Goal: Information Seeking & Learning: Check status

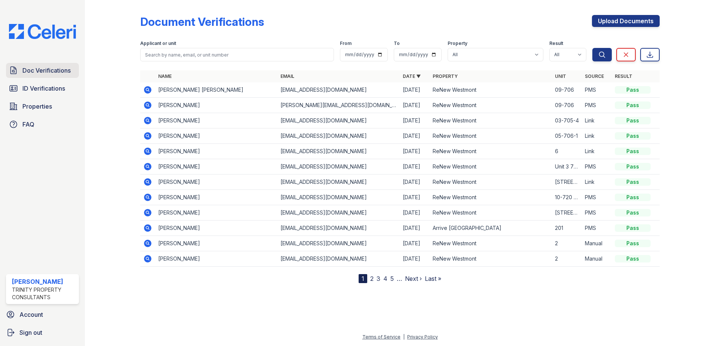
click at [41, 73] on span "Doc Verifications" at bounding box center [46, 70] width 48 height 9
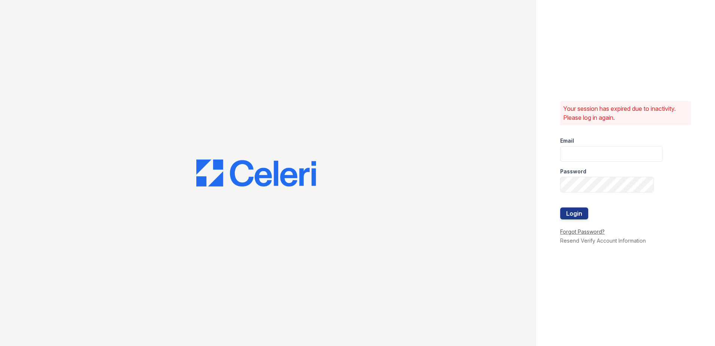
type input "[EMAIL_ADDRESS][DOMAIN_NAME]"
click at [576, 215] on button "Login" at bounding box center [574, 213] width 28 height 12
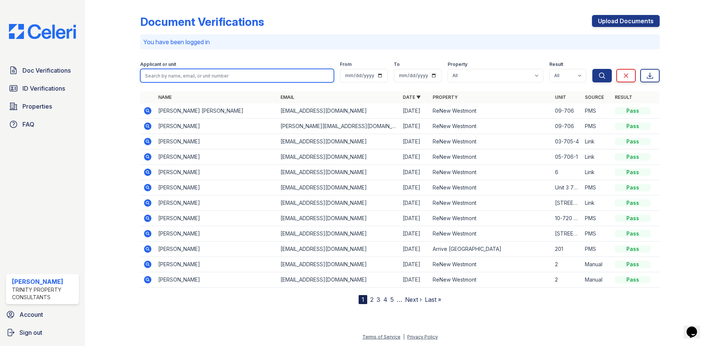
click at [191, 76] on input "search" at bounding box center [237, 75] width 194 height 13
type input "kenneth"
click at [592, 69] on button "Search" at bounding box center [601, 75] width 19 height 13
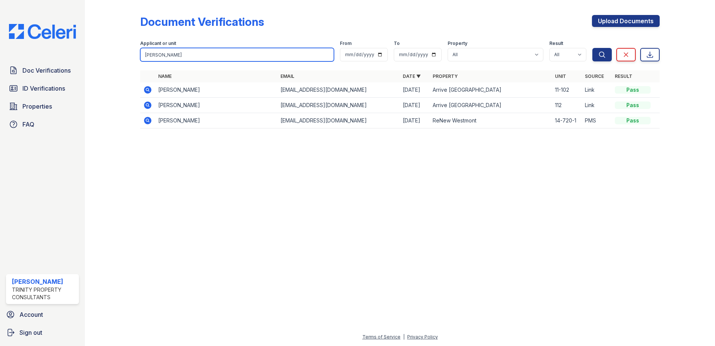
click at [175, 56] on input "kenneth" at bounding box center [237, 54] width 194 height 13
type input "yeatman"
click at [592, 48] on button "Search" at bounding box center [601, 54] width 19 height 13
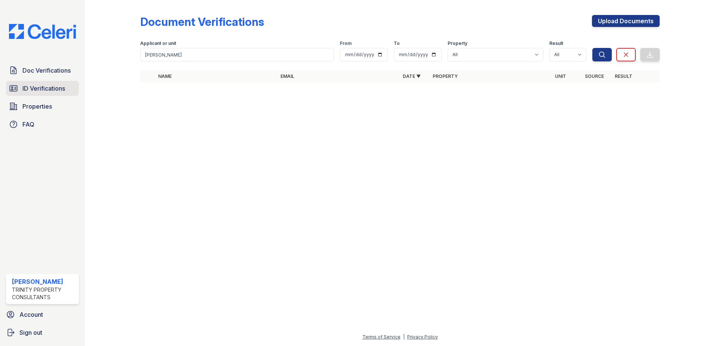
click at [40, 94] on link "ID Verifications" at bounding box center [42, 88] width 73 height 15
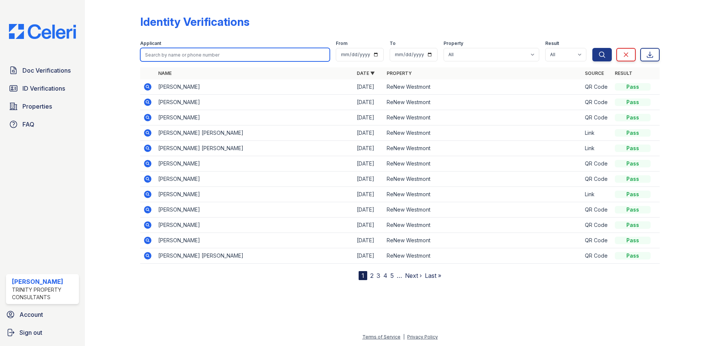
click at [185, 55] on input "search" at bounding box center [235, 54] width 190 height 13
type input "kenneth"
click at [592, 48] on button "Search" at bounding box center [601, 54] width 19 height 13
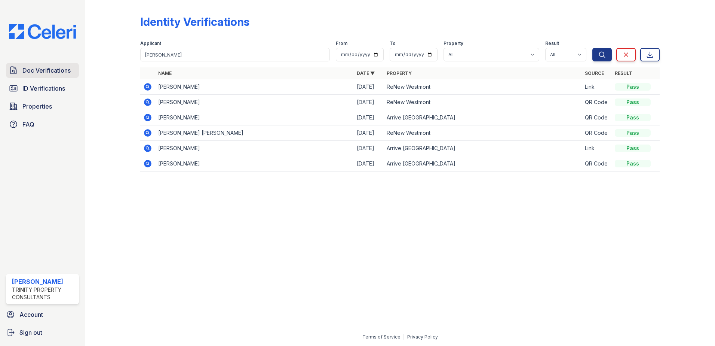
click at [50, 73] on span "Doc Verifications" at bounding box center [46, 70] width 48 height 9
